Goal: Find specific page/section: Find specific page/section

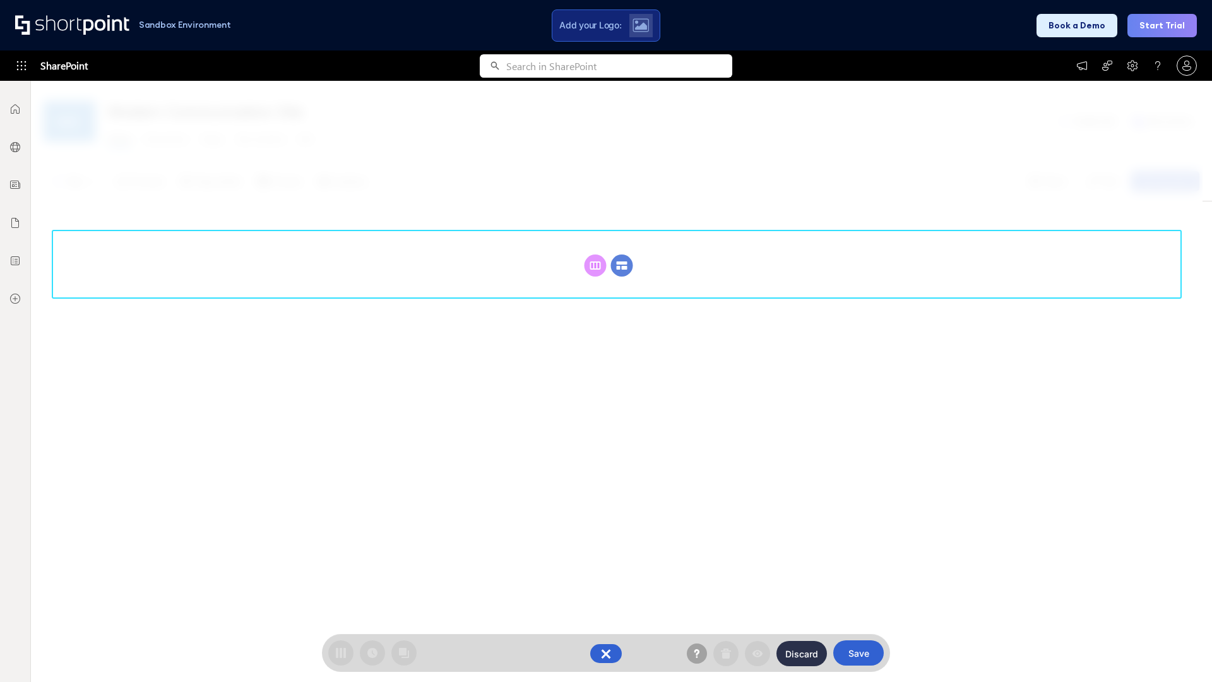
click at [622, 265] on circle at bounding box center [622, 265] width 22 height 22
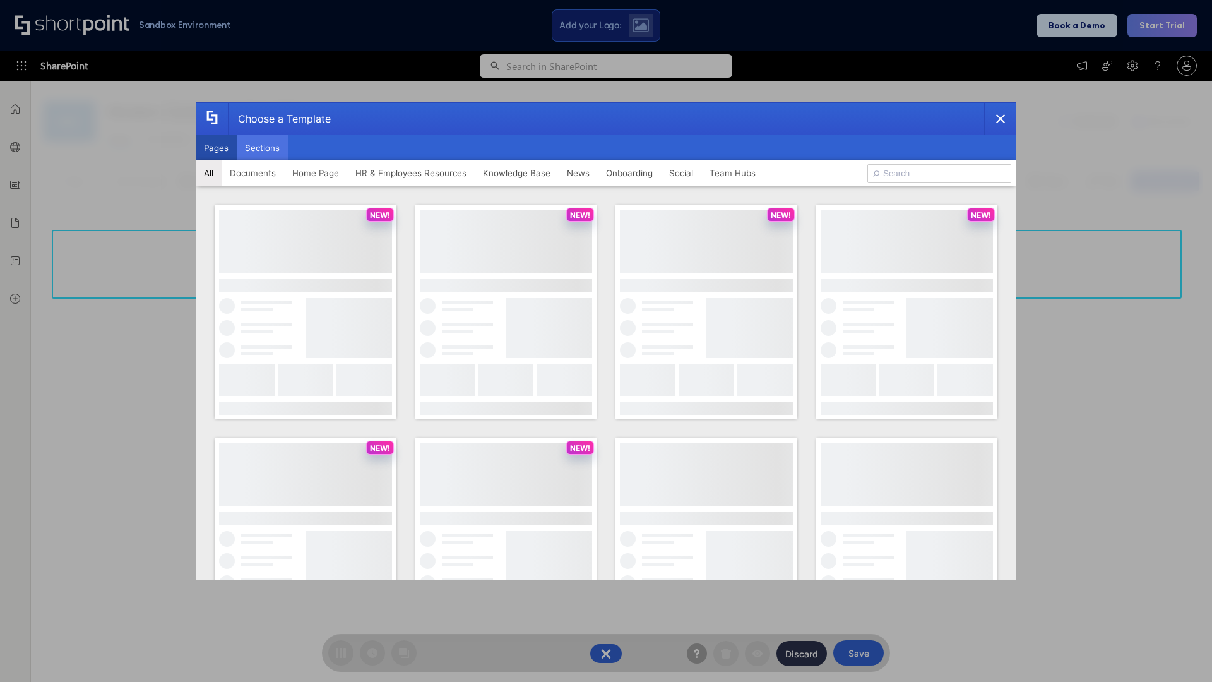
click at [262, 148] on button "Sections" at bounding box center [262, 147] width 51 height 25
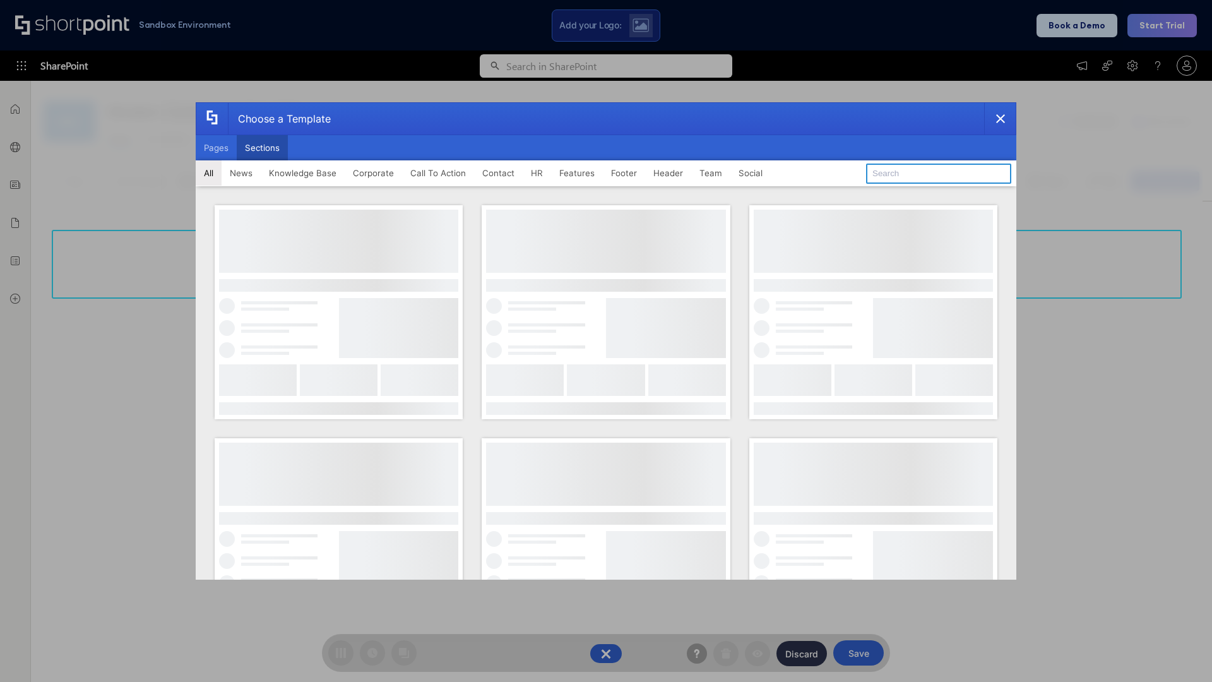
type input "Cards"
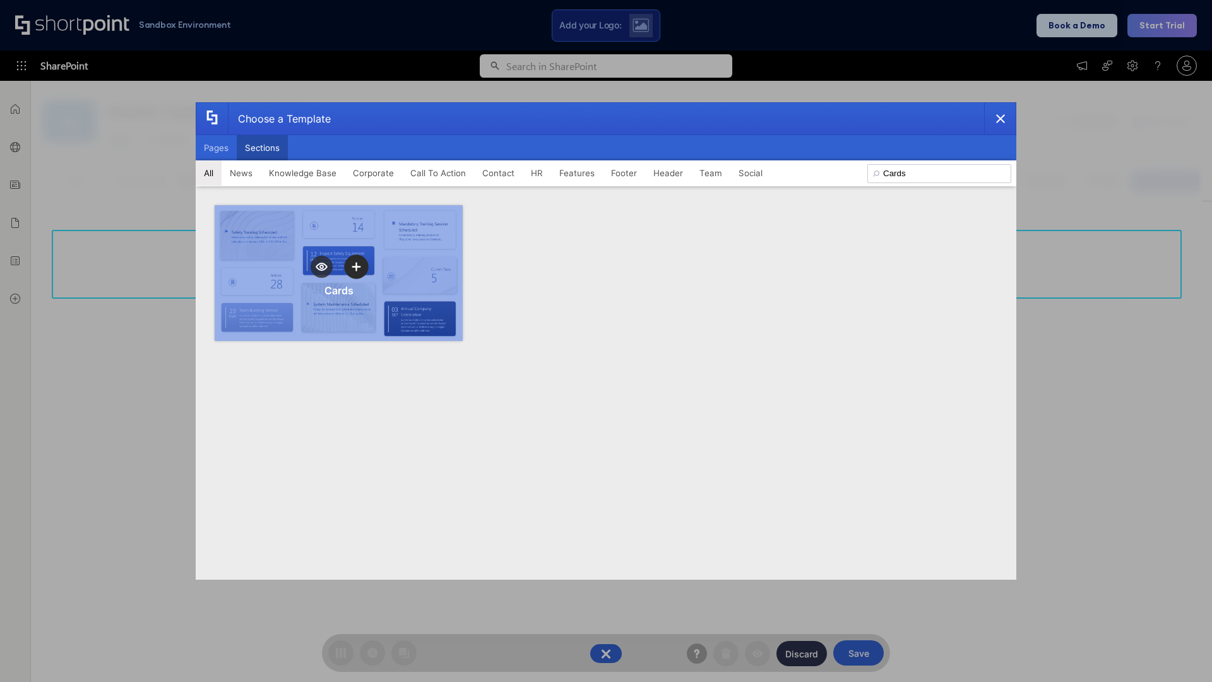
click at [356, 266] on icon "template selector" at bounding box center [356, 266] width 9 height 9
